Goal: Navigation & Orientation: Find specific page/section

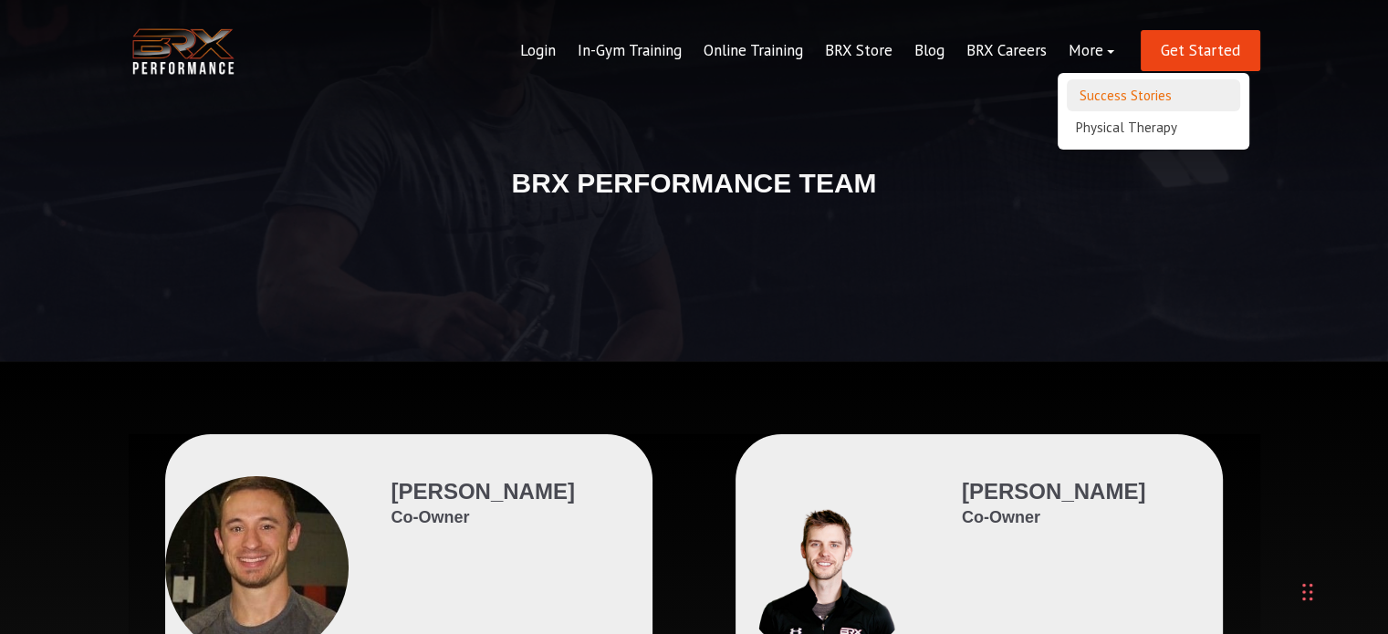
click at [1111, 97] on link "Success Stories" at bounding box center [1153, 95] width 173 height 32
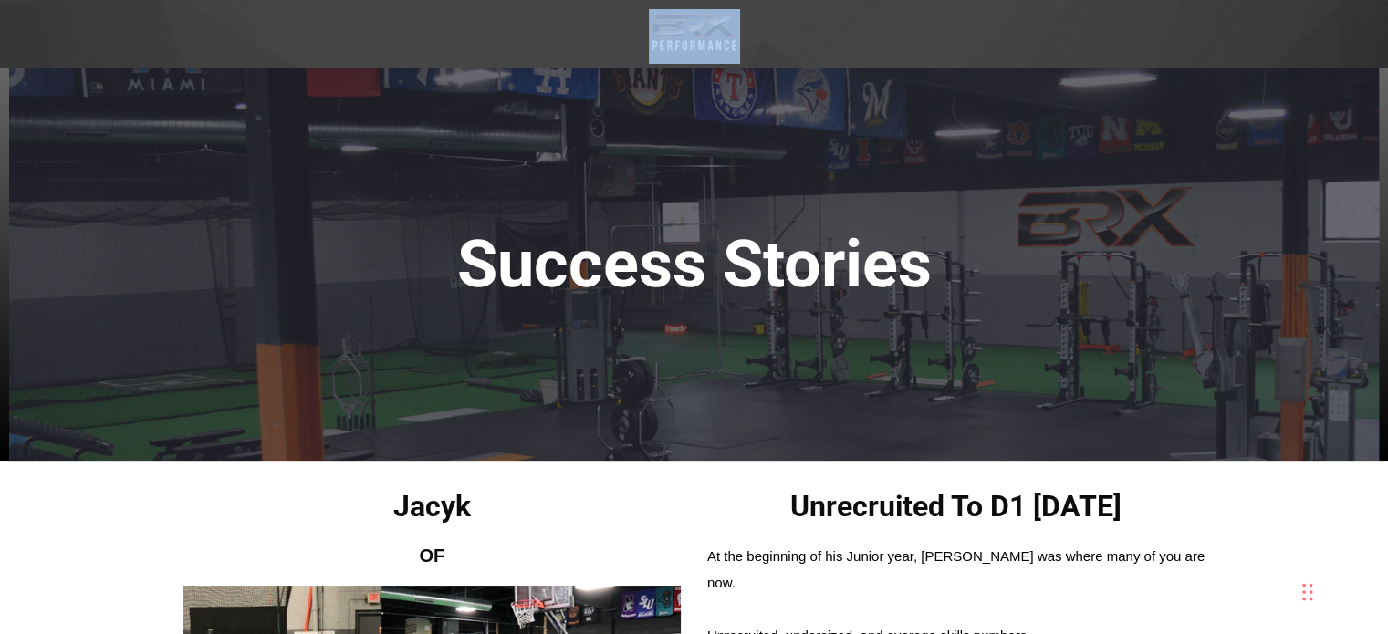
drag, startPoint x: 651, startPoint y: 102, endPoint x: 276, endPoint y: -13, distance: 392.4
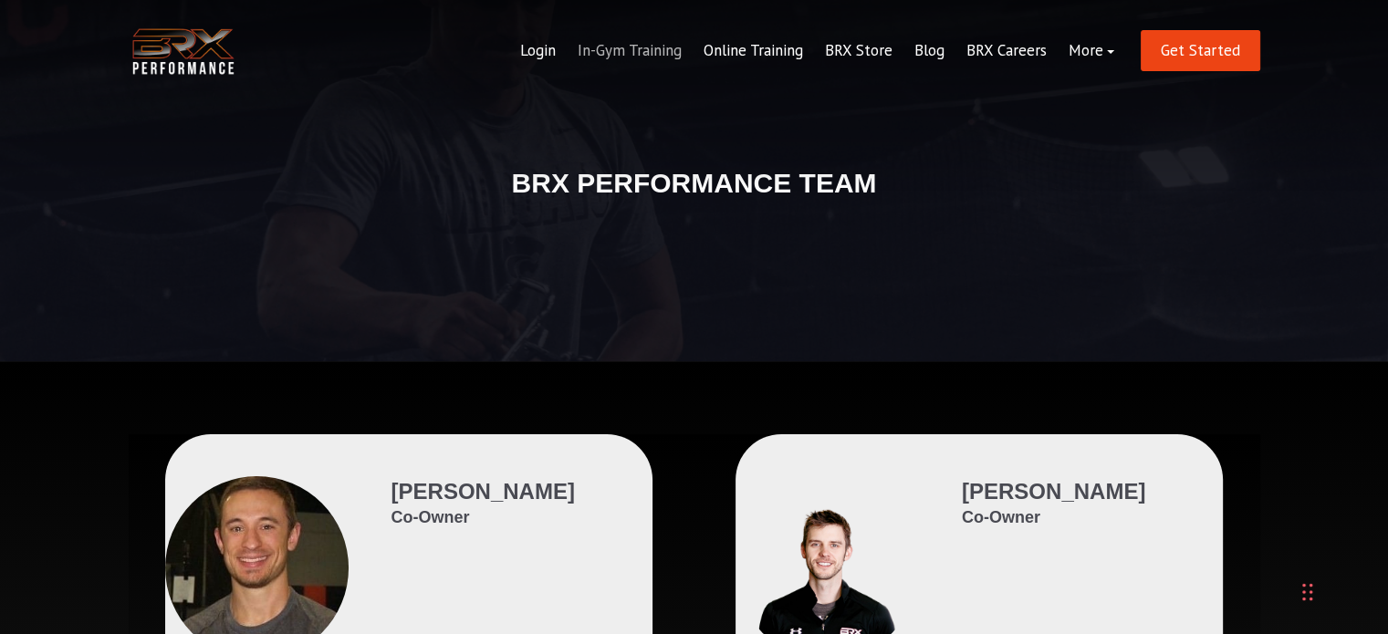
click at [609, 50] on link "In-Gym Training" at bounding box center [630, 51] width 126 height 44
